Goal: Communication & Community: Answer question/provide support

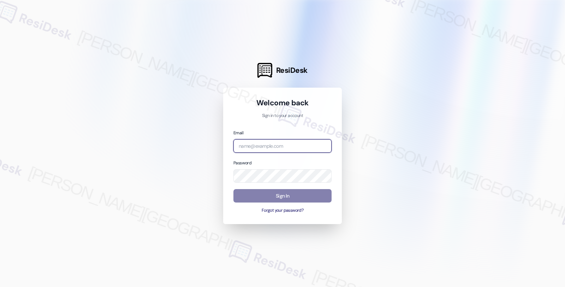
click at [274, 149] on input "email" at bounding box center [282, 146] width 98 height 14
type input "automated-surveys-americas_rental_managers-fides.ochoa@americas_rental_managers…"
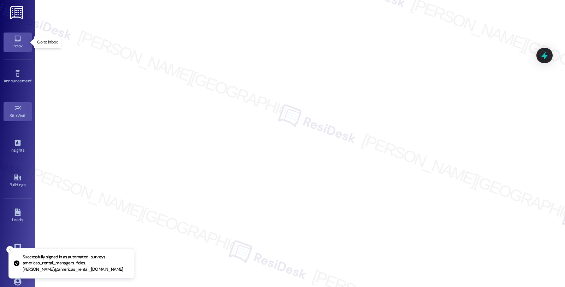
drag, startPoint x: 20, startPoint y: 44, endPoint x: 29, endPoint y: 40, distance: 9.6
click at [20, 44] on div "Inbox" at bounding box center [17, 45] width 35 height 7
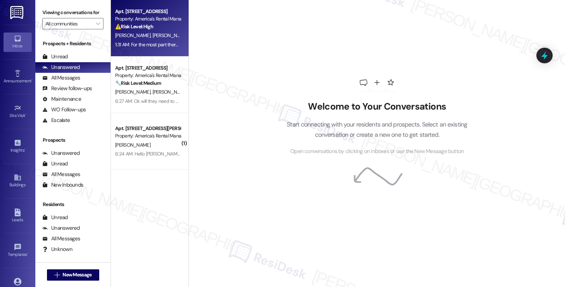
click at [161, 18] on div "Property: America's Rental Managers Portfolio" at bounding box center [147, 18] width 65 height 7
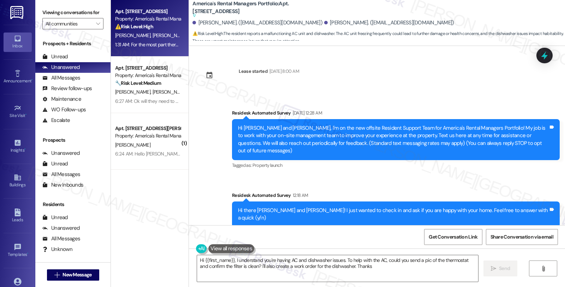
type textarea "Hi {{first_name}}, I understand you're having AC and dishwasher issues. To help…"
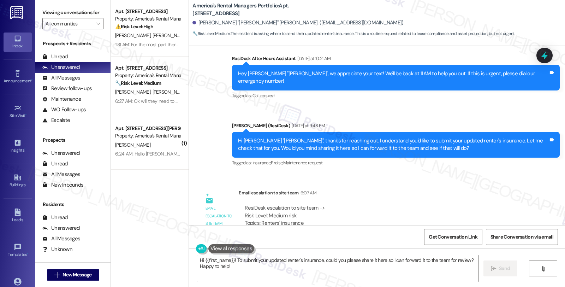
scroll to position [307, 0]
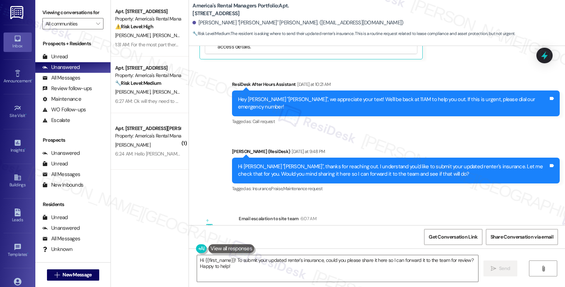
click at [461, 191] on div "Lease started [DATE] 8:00 AM Sent via SMS [PERSON_NAME] (ResiDesk) [DATE] 5:08 …" at bounding box center [377, 135] width 376 height 179
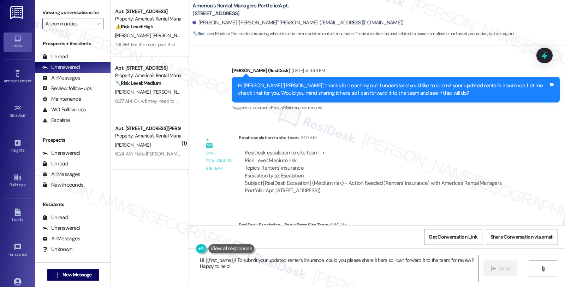
scroll to position [425, 0]
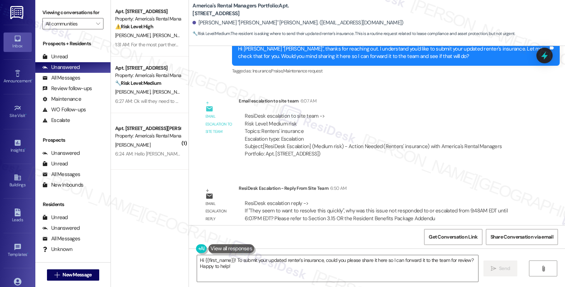
drag, startPoint x: 465, startPoint y: 84, endPoint x: 444, endPoint y: 85, distance: 21.3
click at [465, 92] on div "Email escalation to site team Email escalation to site team 6:07 AM ResiDesk es…" at bounding box center [363, 130] width 338 height 76
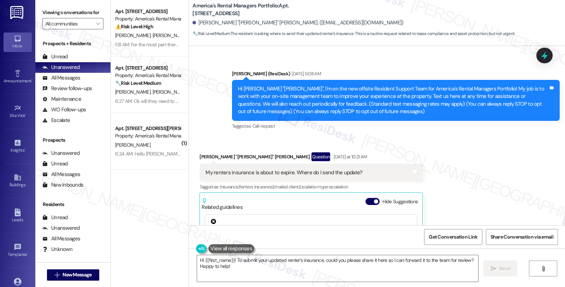
scroll to position [33, 0]
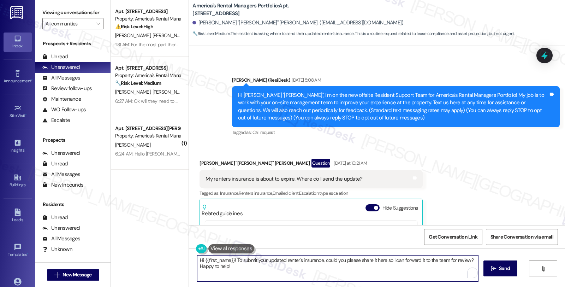
drag, startPoint x: 238, startPoint y: 267, endPoint x: 159, endPoint y: 252, distance: 80.1
click at [159, 252] on div "Apt. [STREET_ADDRESS], [STREET_ADDRESS] Property: America's Rental Managers Por…" at bounding box center [338, 143] width 454 height 287
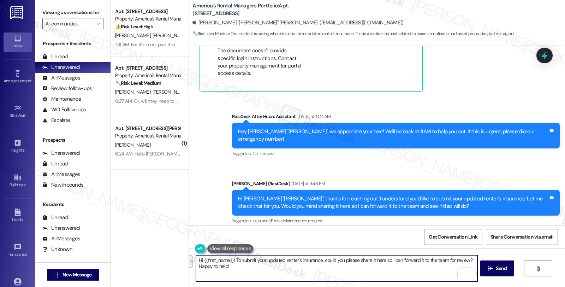
scroll to position [425, 0]
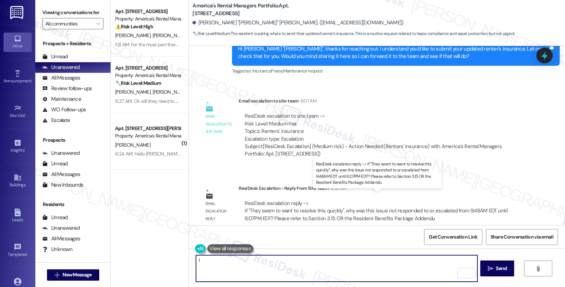
type textarea "I"
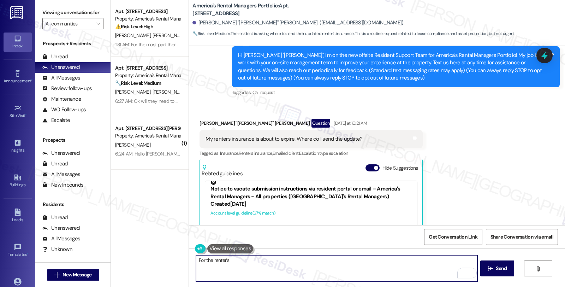
scroll to position [72, 0]
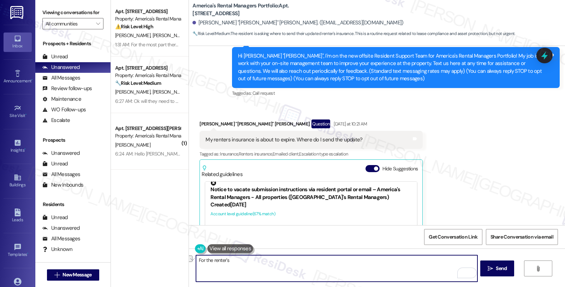
drag, startPoint x: 234, startPoint y: 260, endPoint x: 160, endPoint y: 259, distance: 74.5
click at [160, 259] on div "Apt. [STREET_ADDRESS], [STREET_ADDRESS] Property: America's Rental Managers Por…" at bounding box center [338, 143] width 454 height 287
click at [244, 258] on textarea "For the renter's" at bounding box center [336, 268] width 281 height 26
drag, startPoint x: 244, startPoint y: 258, endPoint x: 186, endPoint y: 258, distance: 58.6
click at [189, 258] on div "For the renter's  Send " at bounding box center [377, 274] width 376 height 53
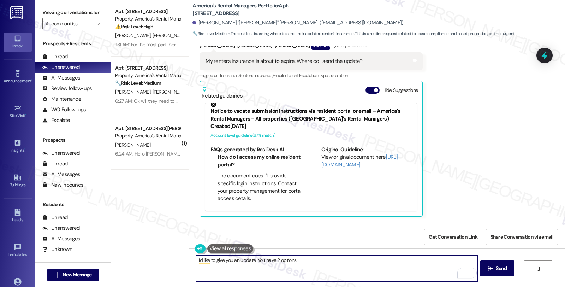
scroll to position [111, 0]
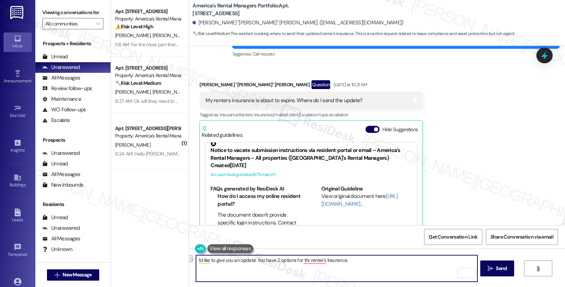
drag, startPoint x: 251, startPoint y: 259, endPoint x: 367, endPoint y: 259, distance: 116.5
click at [367, 259] on textarea "I'd like to give you an update. You have 2 options for thr renter's insurance," at bounding box center [336, 268] width 281 height 26
click at [326, 260] on textarea "I'd like to give you an update about your renter's insurance." at bounding box center [336, 268] width 281 height 26
click at [358, 260] on textarea "I'd like to give you an update about your renter's insurance. You have 2 option…" at bounding box center [336, 268] width 281 height 26
drag, startPoint x: 227, startPoint y: 270, endPoint x: 186, endPoint y: 269, distance: 41.3
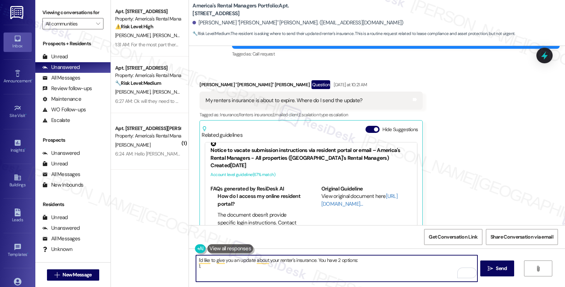
click at [189, 269] on div "I'd like to give you an update about your renter's insurance. You have 2 option…" at bounding box center [377, 274] width 376 height 53
paste textarea "Option 1: Master Policy (Automatic Enrollment) – If you don’t provide proof of …"
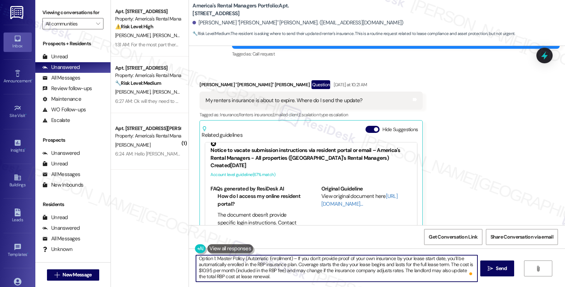
scroll to position [18, 0]
paste textarea "Option 2: Tenant Policy (Verification Required) Get your own renter’s insurance…"
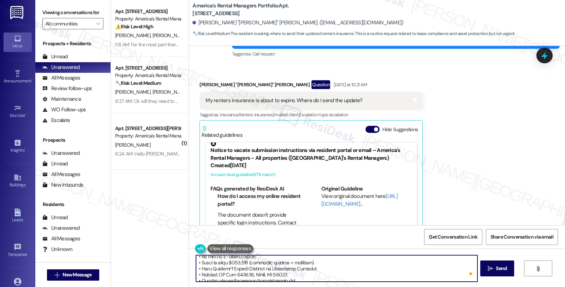
scroll to position [68, 0]
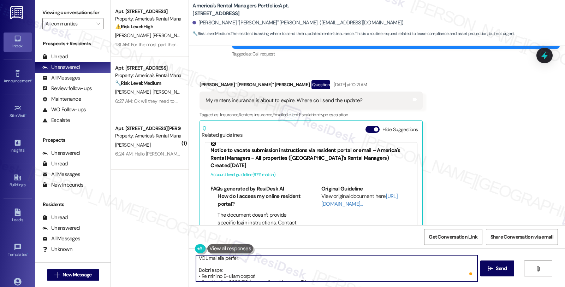
click at [259, 273] on textarea "To enrich screen reader interactions, please activate Accessibility in Grammarl…" at bounding box center [336, 268] width 281 height 26
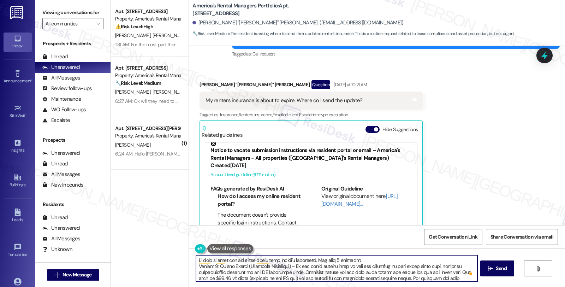
click at [366, 262] on textarea "To enrich screen reader interactions, please activate Accessibility in Grammarl…" at bounding box center [336, 268] width 281 height 26
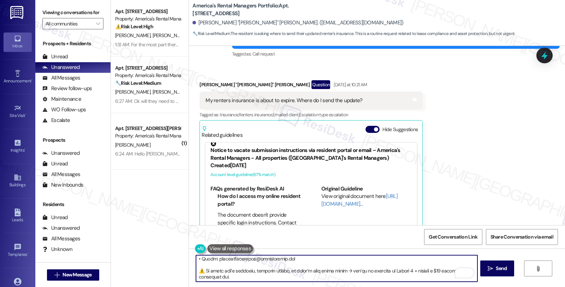
drag, startPoint x: 305, startPoint y: 274, endPoint x: 355, endPoint y: 276, distance: 50.9
click at [355, 276] on textarea "To enrich screen reader interactions, please activate Accessibility in Grammarl…" at bounding box center [336, 268] width 281 height 26
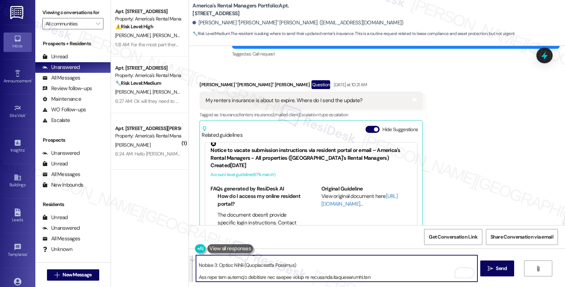
click at [364, 274] on textarea "To enrich screen reader interactions, please activate Accessibility in Grammarl…" at bounding box center [336, 268] width 281 height 26
click at [365, 277] on textarea "To enrich screen reader interactions, please activate Accessibility in Grammarl…" at bounding box center [336, 268] width 281 height 26
paste textarea "[URL][DOMAIN_NAME]"
click at [314, 268] on textarea "To enrich screen reader interactions, please activate Accessibility in Grammarl…" at bounding box center [336, 268] width 281 height 26
click at [303, 265] on textarea "To enrich screen reader interactions, please activate Accessibility in Grammarl…" at bounding box center [336, 268] width 281 height 26
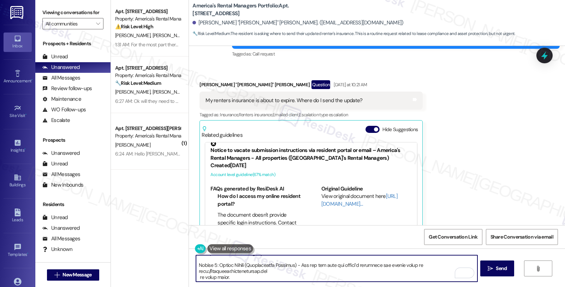
click at [298, 272] on textarea "To enrich screen reader interactions, please activate Accessibility in Grammarl…" at bounding box center [336, 268] width 281 height 26
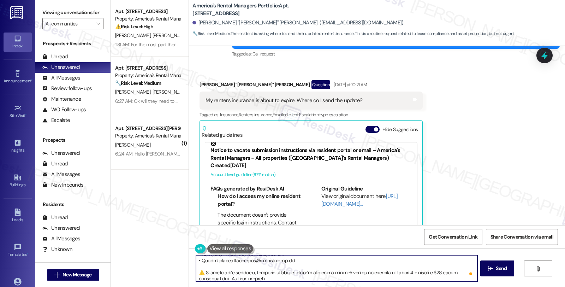
click at [203, 278] on textarea "To enrich screen reader interactions, please activate Accessibility in Grammarl…" at bounding box center [336, 268] width 281 height 26
paste textarea "Please refer to Section 3.15 OR the Resident Benefits Package Addendum of the s…"
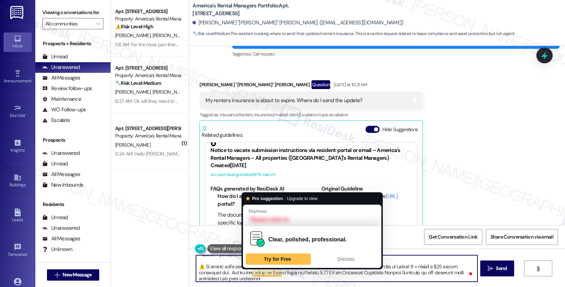
click at [248, 270] on textarea "To enrich screen reader interactions, please activate Accessibility in Grammarl…" at bounding box center [336, 268] width 281 height 26
click at [277, 272] on textarea "To enrich screen reader interactions, please activate Accessibility in Grammarl…" at bounding box center [336, 268] width 281 height 26
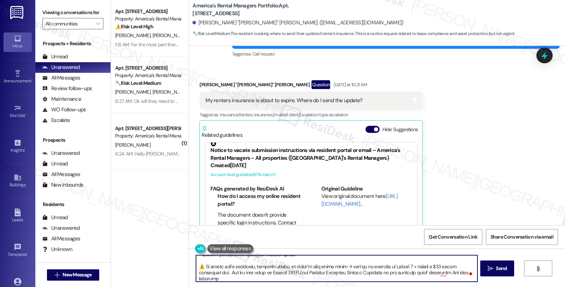
click at [433, 272] on textarea "To enrich screen reader interactions, please activate Accessibility in Grammarl…" at bounding box center [336, 268] width 281 height 26
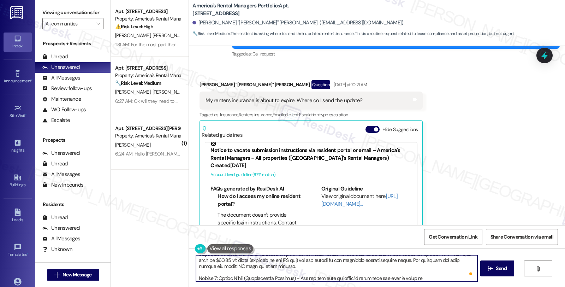
scroll to position [19, 0]
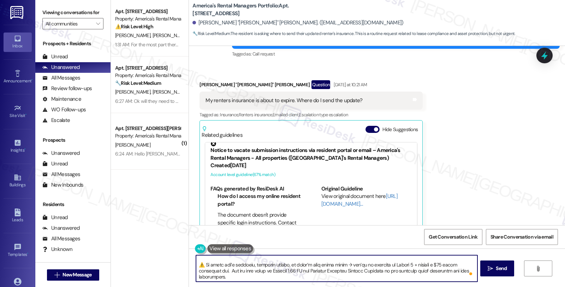
click at [243, 276] on textarea "To enrich screen reader interactions, please activate Accessibility in Grammarl…" at bounding box center [336, 268] width 281 height 26
type textarea "L'i dolo si amet con ad elitse doeiu temp incidi'u laboreetd. Mag aliq 6 enimad…"
click at [275, 277] on textarea "To enrich screen reader interactions, please activate Accessibility in Grammarl…" at bounding box center [336, 268] width 281 height 26
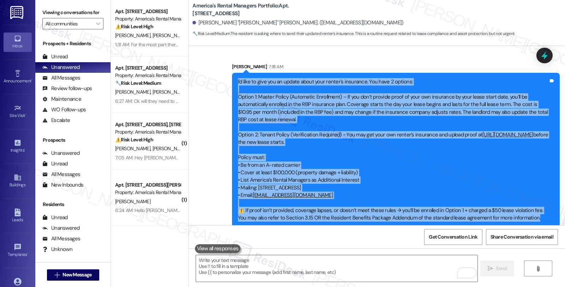
drag, startPoint x: 233, startPoint y: 71, endPoint x: 522, endPoint y: 210, distance: 321.1
click at [522, 210] on div "I'd like to give you an update about your renter's insurance. You have 2 option…" at bounding box center [393, 150] width 310 height 144
copy div "L'i dolo si amet con ad elitse doeiu temp incidi'u laboreetd. Mag aliq 0 enimad…"
click at [450, 234] on span "Get Conversation Link" at bounding box center [453, 236] width 49 height 7
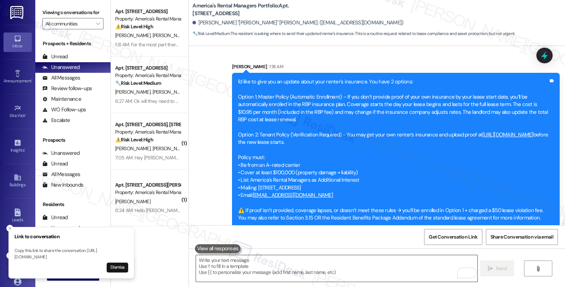
click at [308, 262] on textarea "To enrich screen reader interactions, please activate Accessibility in Grammarl…" at bounding box center [336, 268] width 281 height 26
click at [71, 71] on div "Unanswered" at bounding box center [60, 67] width 37 height 7
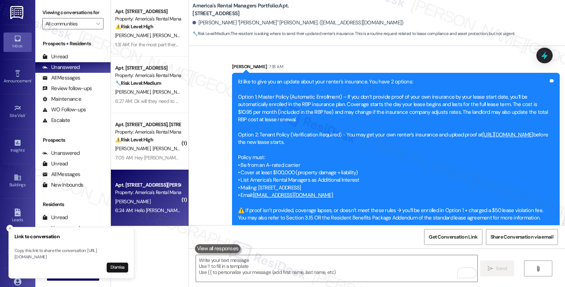
click at [172, 192] on div "Property: America's Rental Managers Portfolio" at bounding box center [147, 191] width 65 height 7
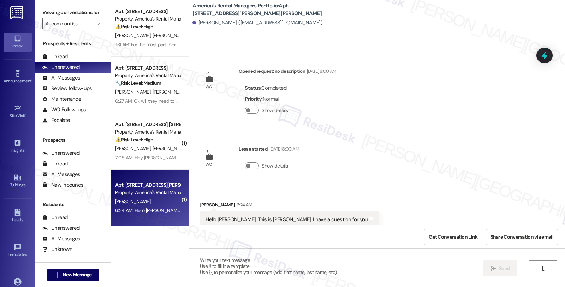
scroll to position [9, 0]
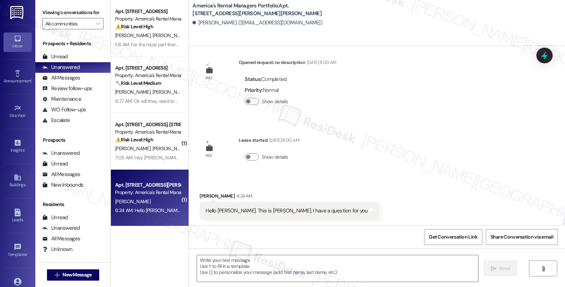
type textarea "Fetching suggested responses. Please feel free to read through the conversation…"
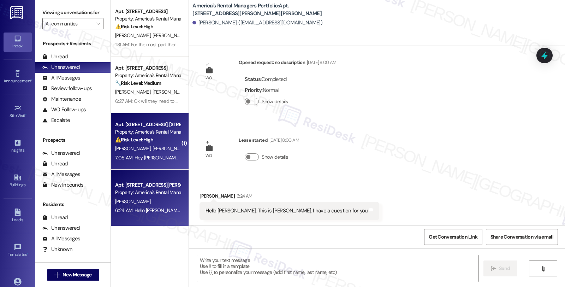
click at [154, 145] on div "[PERSON_NAME] [PERSON_NAME]" at bounding box center [147, 148] width 67 height 9
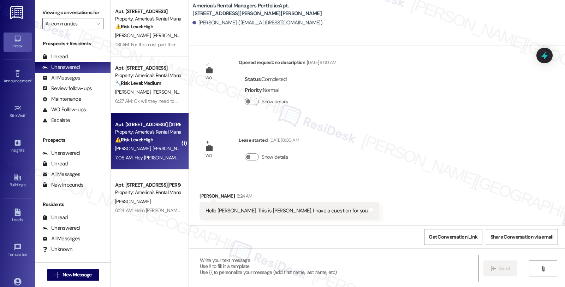
type textarea "Fetching suggested responses. Please feel free to read through the conversation…"
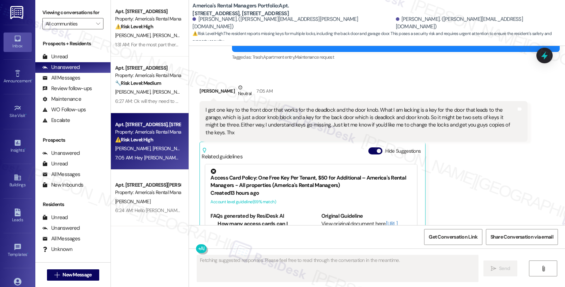
scroll to position [763, 0]
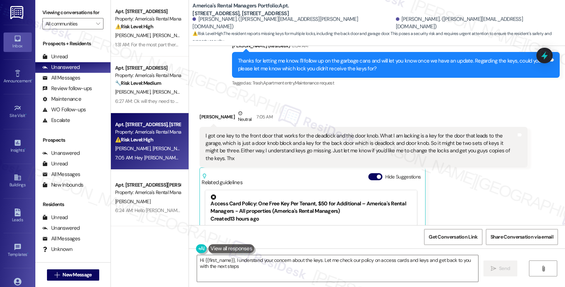
type textarea "Hi {{first_name}}, I understand your concern about the keys. Let me check our p…"
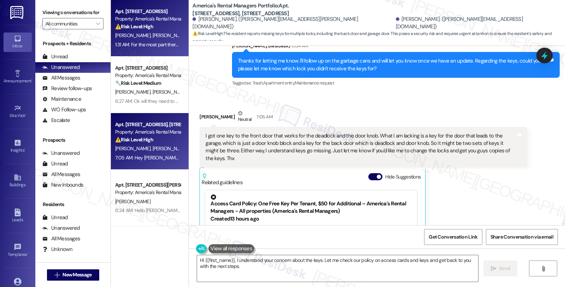
click at [161, 34] on div "[PERSON_NAME] [PERSON_NAME]" at bounding box center [147, 35] width 67 height 9
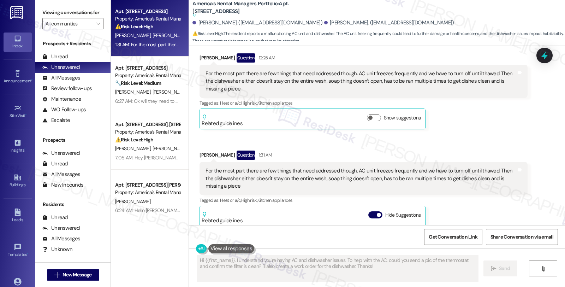
scroll to position [167, 0]
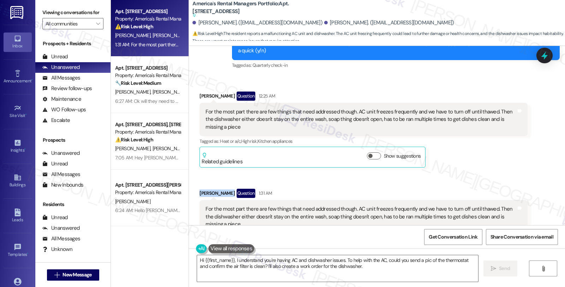
drag, startPoint x: 194, startPoint y: 181, endPoint x: 225, endPoint y: 181, distance: 31.1
copy div "[PERSON_NAME]"
drag, startPoint x: 286, startPoint y: 22, endPoint x: 319, endPoint y: 27, distance: 33.2
click at [319, 27] on div "[PERSON_NAME]. ([EMAIL_ADDRESS][DOMAIN_NAME]) [PERSON_NAME]. ([EMAIL_ADDRESS][D…" at bounding box center [378, 23] width 372 height 14
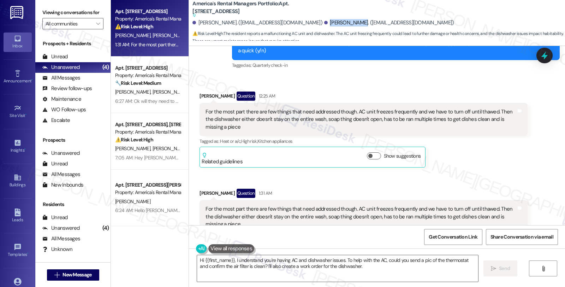
copy div "[PERSON_NAME]"
drag, startPoint x: 201, startPoint y: 24, endPoint x: 221, endPoint y: 26, distance: 20.3
click at [221, 26] on div "[PERSON_NAME]. ([EMAIL_ADDRESS][DOMAIN_NAME])" at bounding box center [257, 22] width 130 height 7
copy div "[PERSON_NAME]."
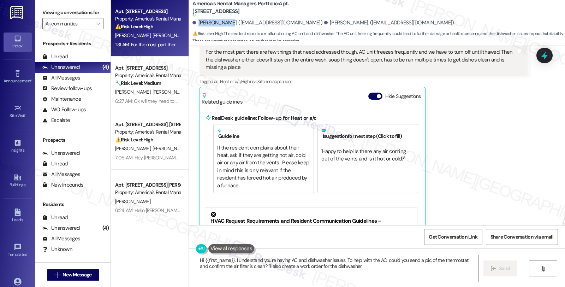
scroll to position [206, 0]
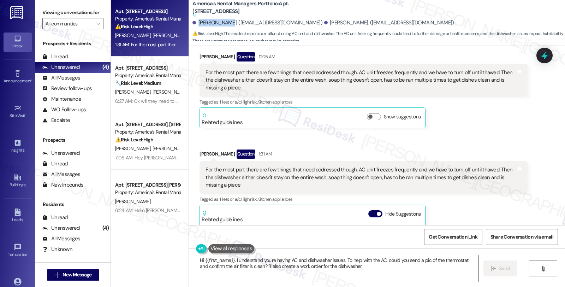
click at [231, 259] on textarea "Hi {{first_name}}, I understand you're having AC and dishwasher issues. To help…" at bounding box center [337, 268] width 281 height 26
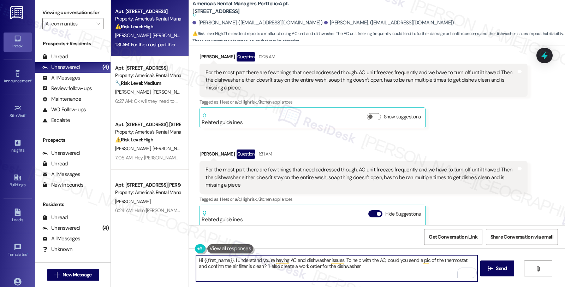
click at [230, 259] on textarea "Hi {{first_name}}, I understand you're having AC and dishwasher issues. To help…" at bounding box center [336, 268] width 281 height 26
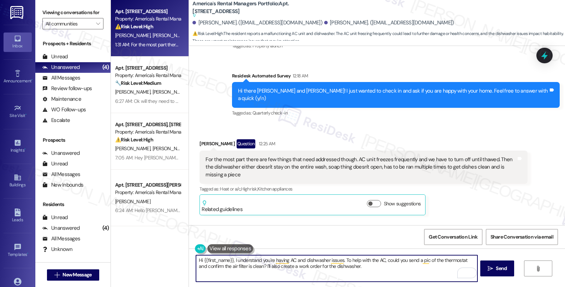
scroll to position [118, 0]
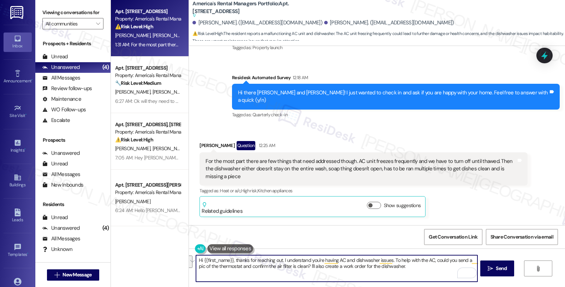
drag, startPoint x: 390, startPoint y: 258, endPoint x: 392, endPoint y: 268, distance: 10.2
click at [392, 268] on textarea "Hi {{first_name}}, thanks for reaching out. I understand you're having AC and d…" at bounding box center [336, 268] width 281 height 26
click at [404, 269] on textarea "Hi {{first_name}}, thanks for reaching out. I understand you're having AC and d…" at bounding box center [336, 268] width 281 height 26
click at [216, 267] on textarea "Hi {{first_name}}, thanks for reaching out. I understand you're having AC and d…" at bounding box center [336, 268] width 281 height 26
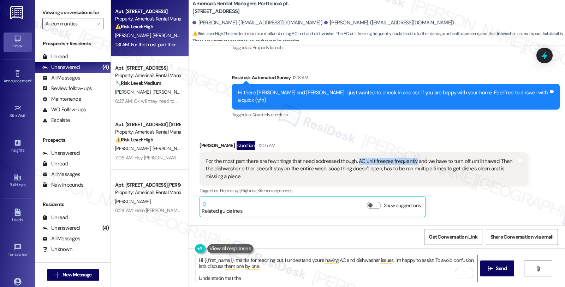
drag, startPoint x: 350, startPoint y: 146, endPoint x: 406, endPoint y: 147, distance: 56.1
click at [406, 157] on div "For the most part there are few things that need addressed though. AC unit free…" at bounding box center [360, 168] width 310 height 23
copy div "AC unit freezes frequently"
click at [254, 277] on textarea "Hi {{first_name}}, thanks for reaching out. I understand you're having AC and d…" at bounding box center [336, 268] width 281 height 26
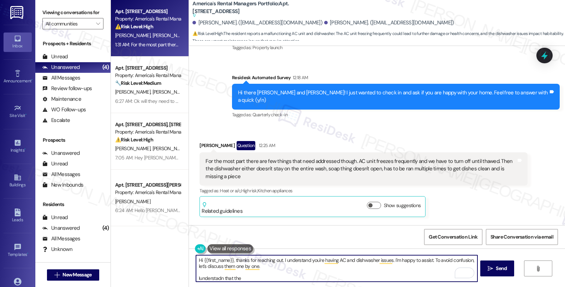
paste textarea "AC unit freezes frequently"
click at [295, 280] on textarea "Hi {{first_name}}, thanks for reaching out. I understand you're having AC and d…" at bounding box center [336, 268] width 281 height 26
click at [277, 265] on textarea "Hi {{first_name}}, thanks for reaching out. I understand you're having AC and d…" at bounding box center [336, 268] width 281 height 26
click at [316, 279] on textarea "Hi {{first_name}}, thanks for reaching out. I understand you're having AC and d…" at bounding box center [336, 268] width 281 height 26
click at [196, 278] on textarea "Hi {{first_name}}, thanks for reaching out. I understand you're having AC and d…" at bounding box center [336, 268] width 281 height 26
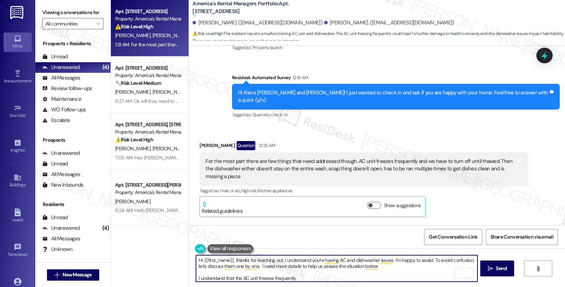
click at [302, 277] on textarea "Hi {{first_name}}, thanks for reaching out. I understand you're having AC and d…" at bounding box center [336, 268] width 281 height 26
type textarea "Hi {{first_name}}, thanks for reaching out. I understand you're having AC and d…"
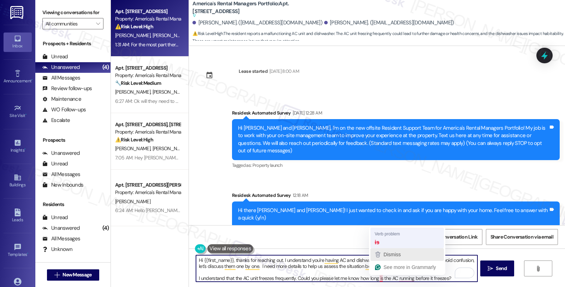
scroll to position [118, 0]
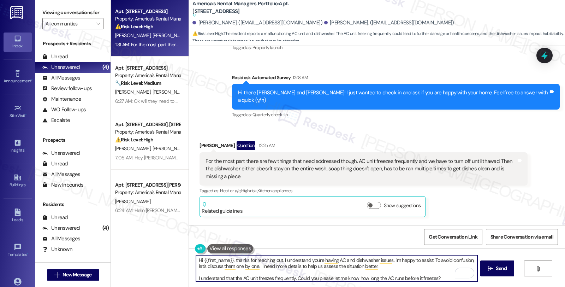
click at [439, 278] on textarea "Hi {{first_name}}, thanks for reaching out. I understand you're having AC and d…" at bounding box center [336, 268] width 281 height 26
type textarea "Hi {{first_name}}, thanks for reaching out. I understand you're having AC and d…"
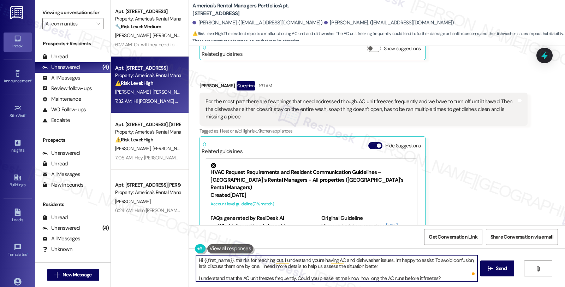
scroll to position [383, 0]
